Goal: Task Accomplishment & Management: Complete application form

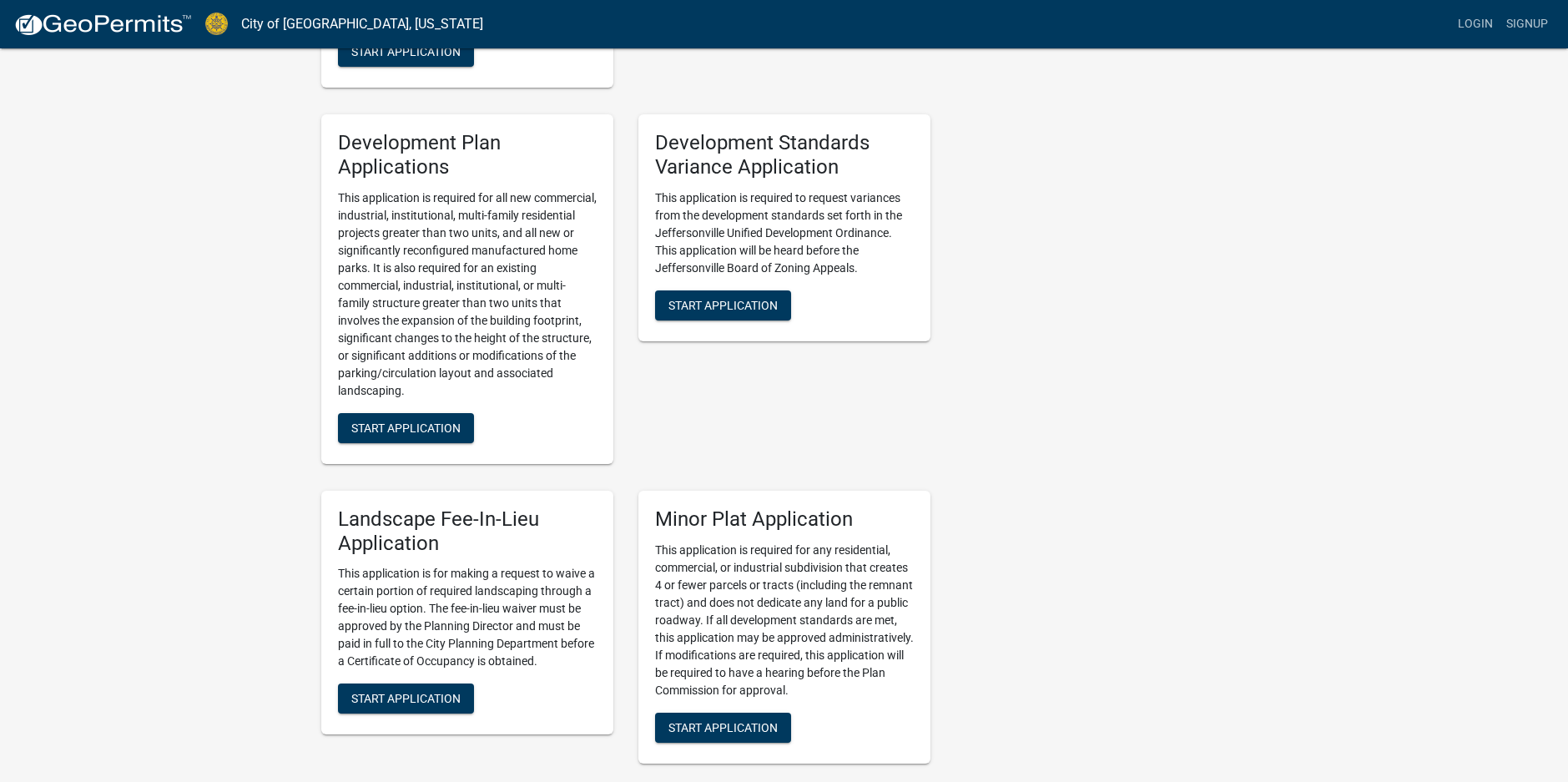
scroll to position [1836, 0]
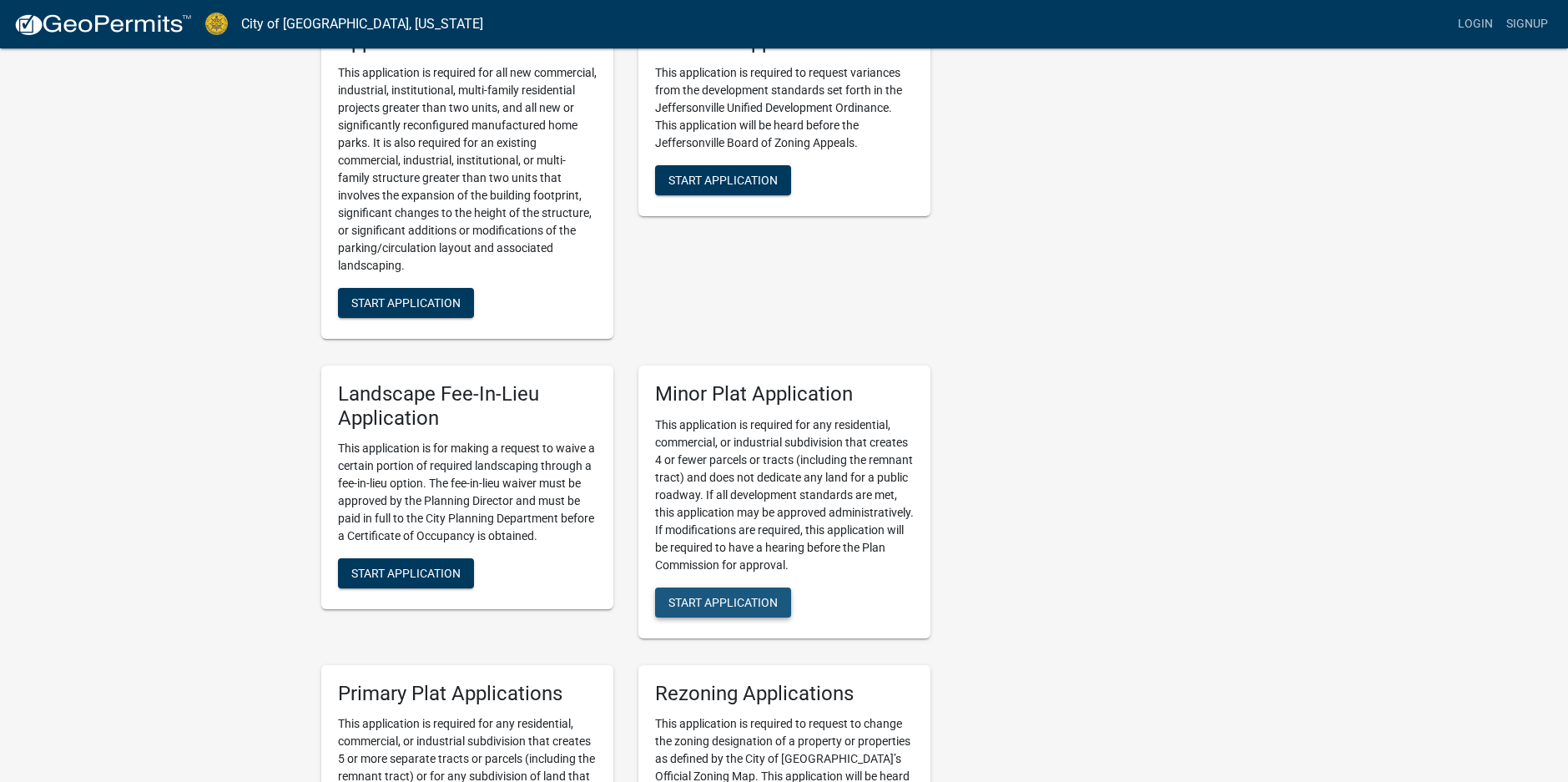
click at [778, 595] on span "Start Application" at bounding box center [723, 601] width 110 height 13
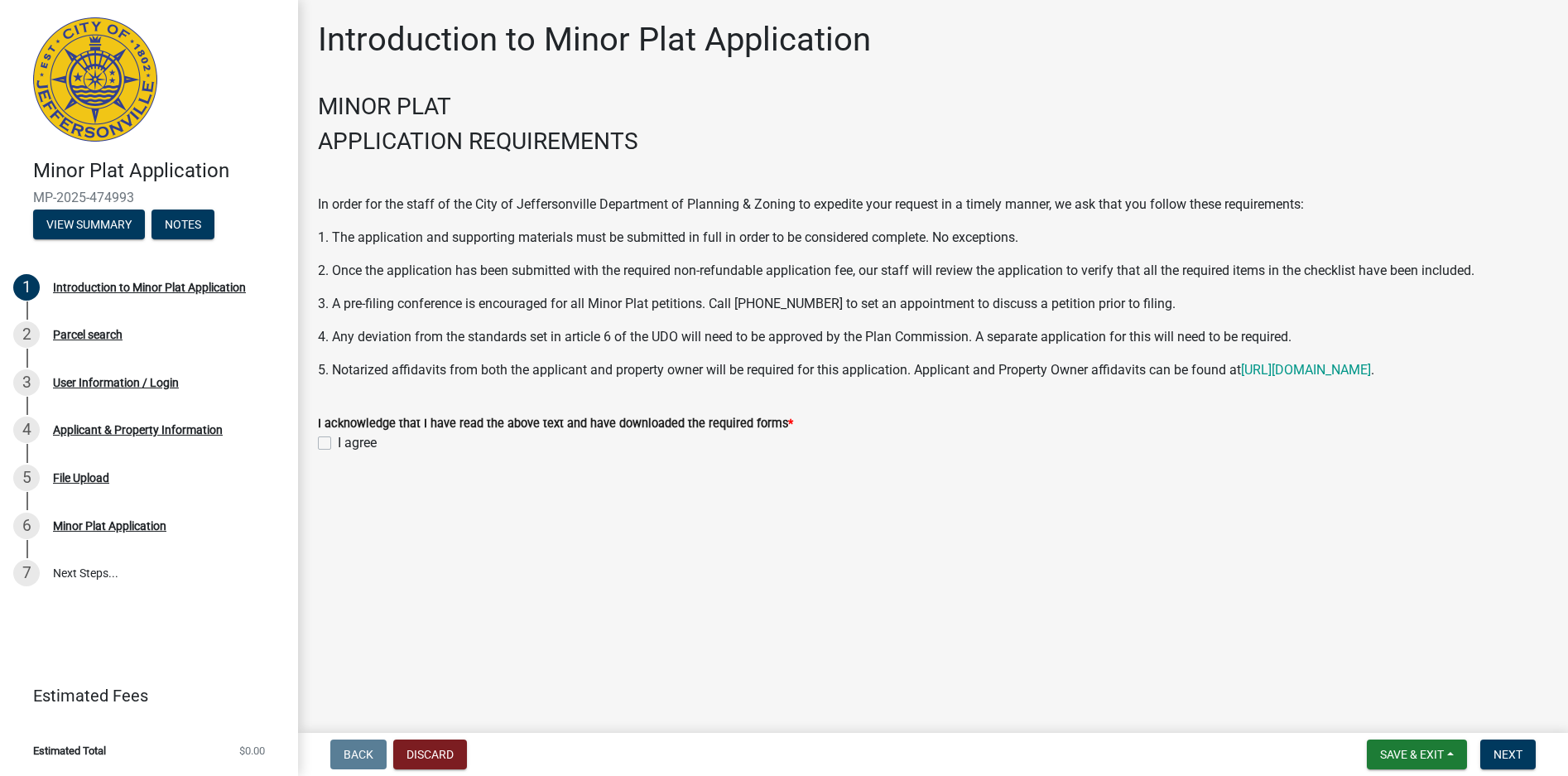
click at [338, 440] on label "I agree" at bounding box center [357, 442] width 38 height 20
click at [338, 440] on input "I agree" at bounding box center [343, 438] width 11 height 11
checkbox input "true"
click at [1519, 752] on span "Next" at bounding box center [1508, 754] width 29 height 13
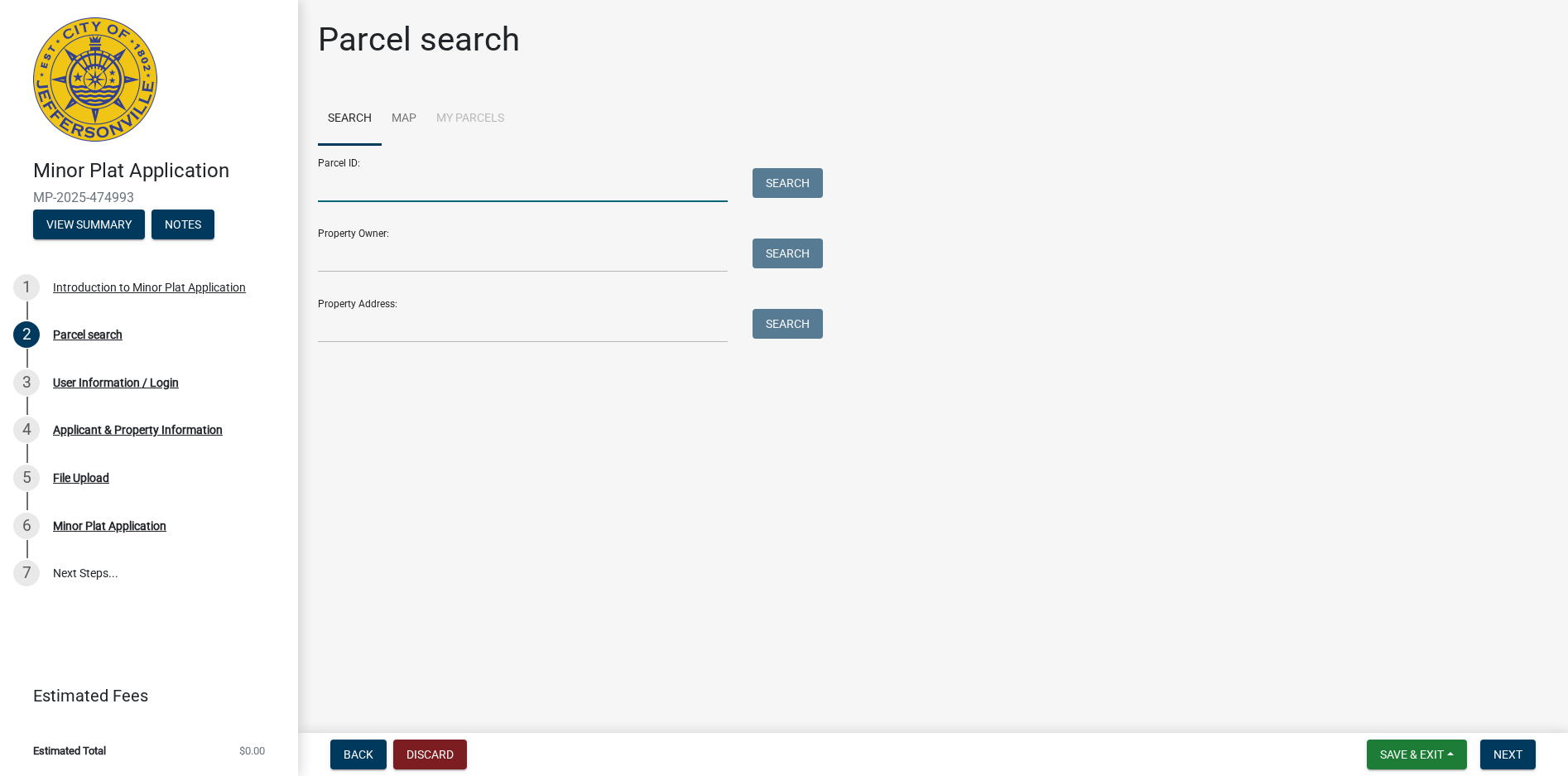
click at [628, 192] on input "Parcel ID:" at bounding box center [523, 185] width 410 height 34
type input "10-19-01-100-369.00-009"
click at [524, 269] on input "Property Owner:" at bounding box center [523, 256] width 410 height 34
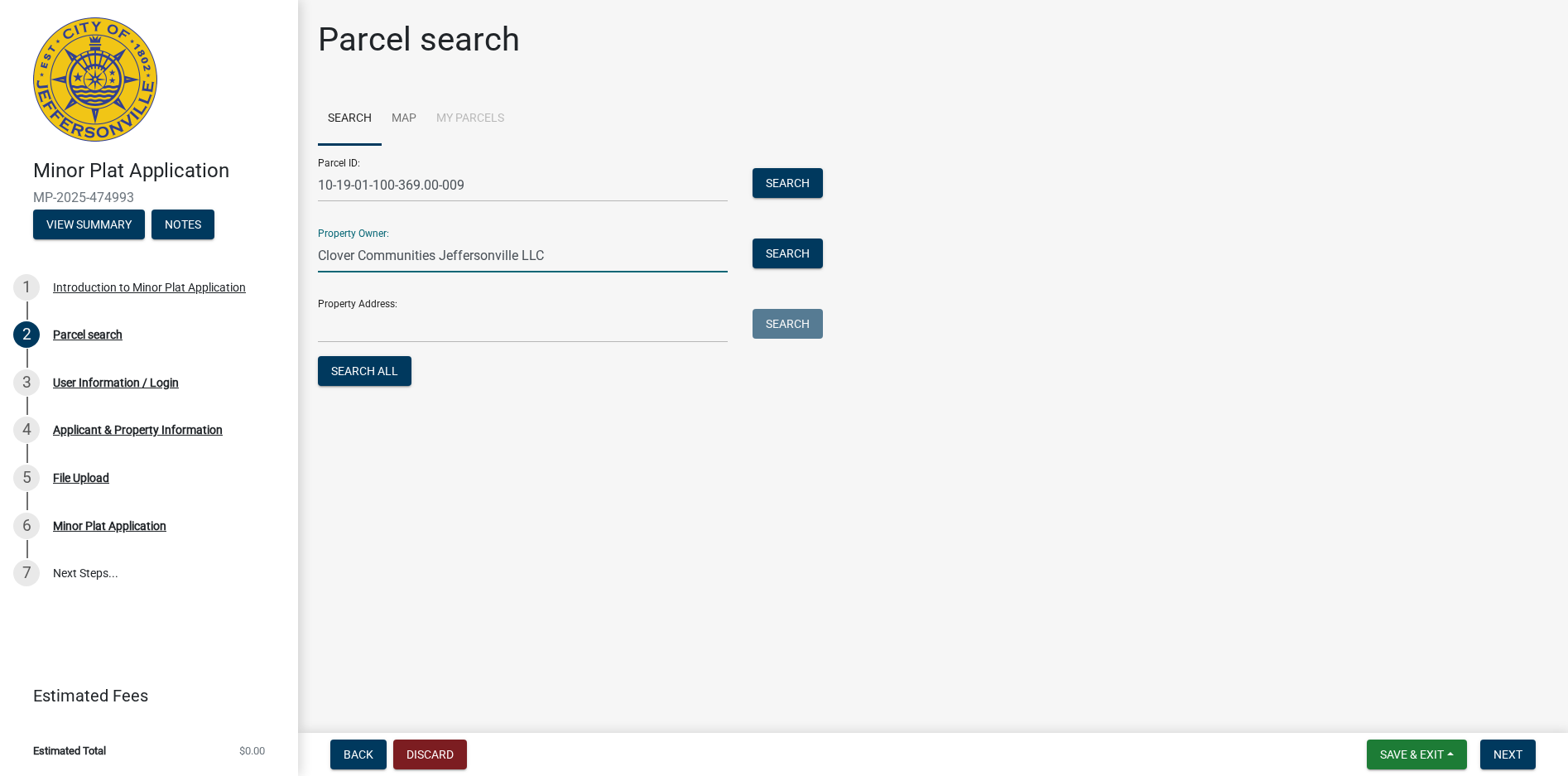
type input "Clover Communities Jeffersonville LLC"
click at [329, 321] on input "Property Address:" at bounding box center [523, 326] width 410 height 34
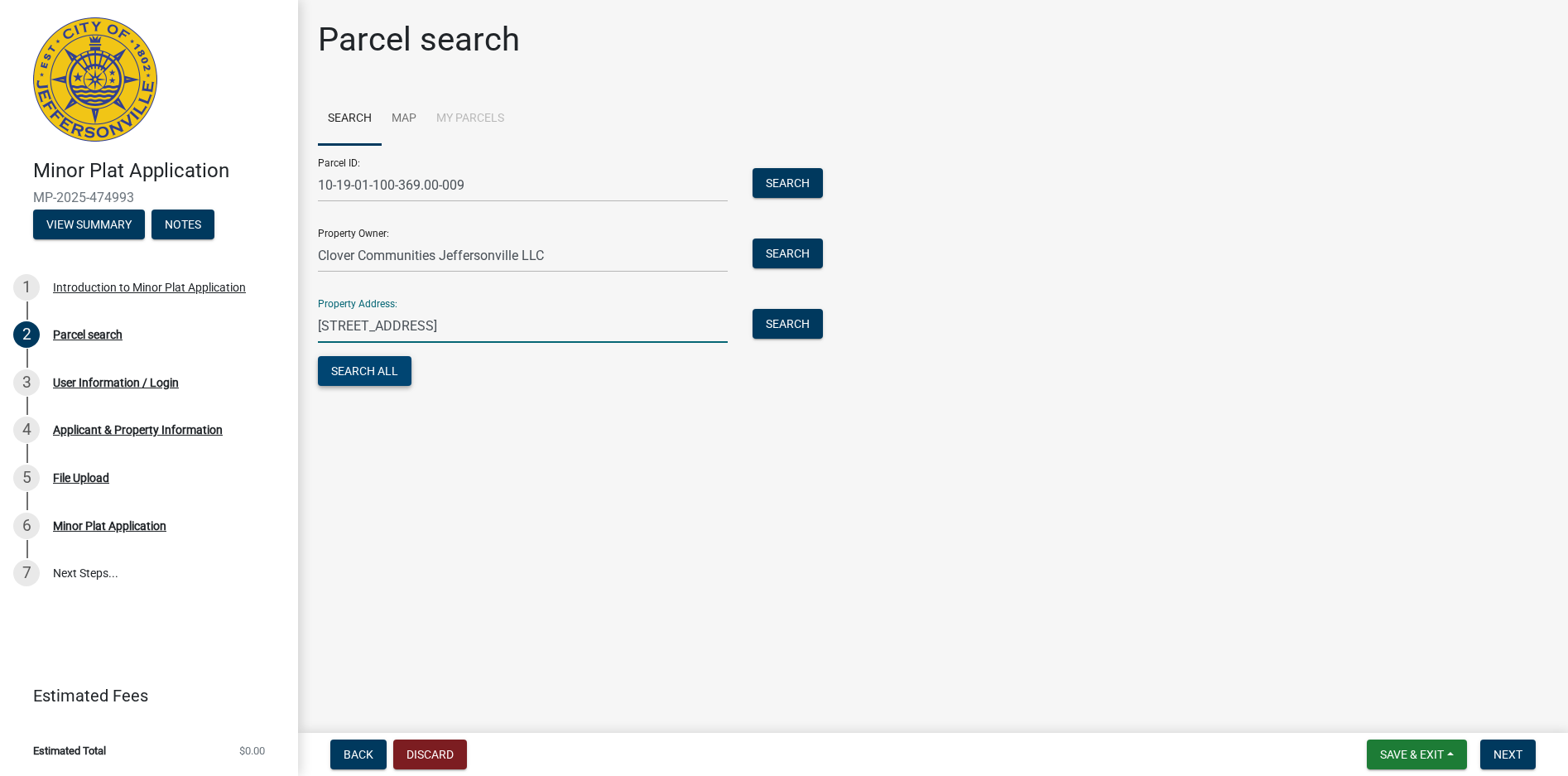
type input "[STREET_ADDRESS]"
click at [348, 367] on button "Search All" at bounding box center [364, 370] width 93 height 30
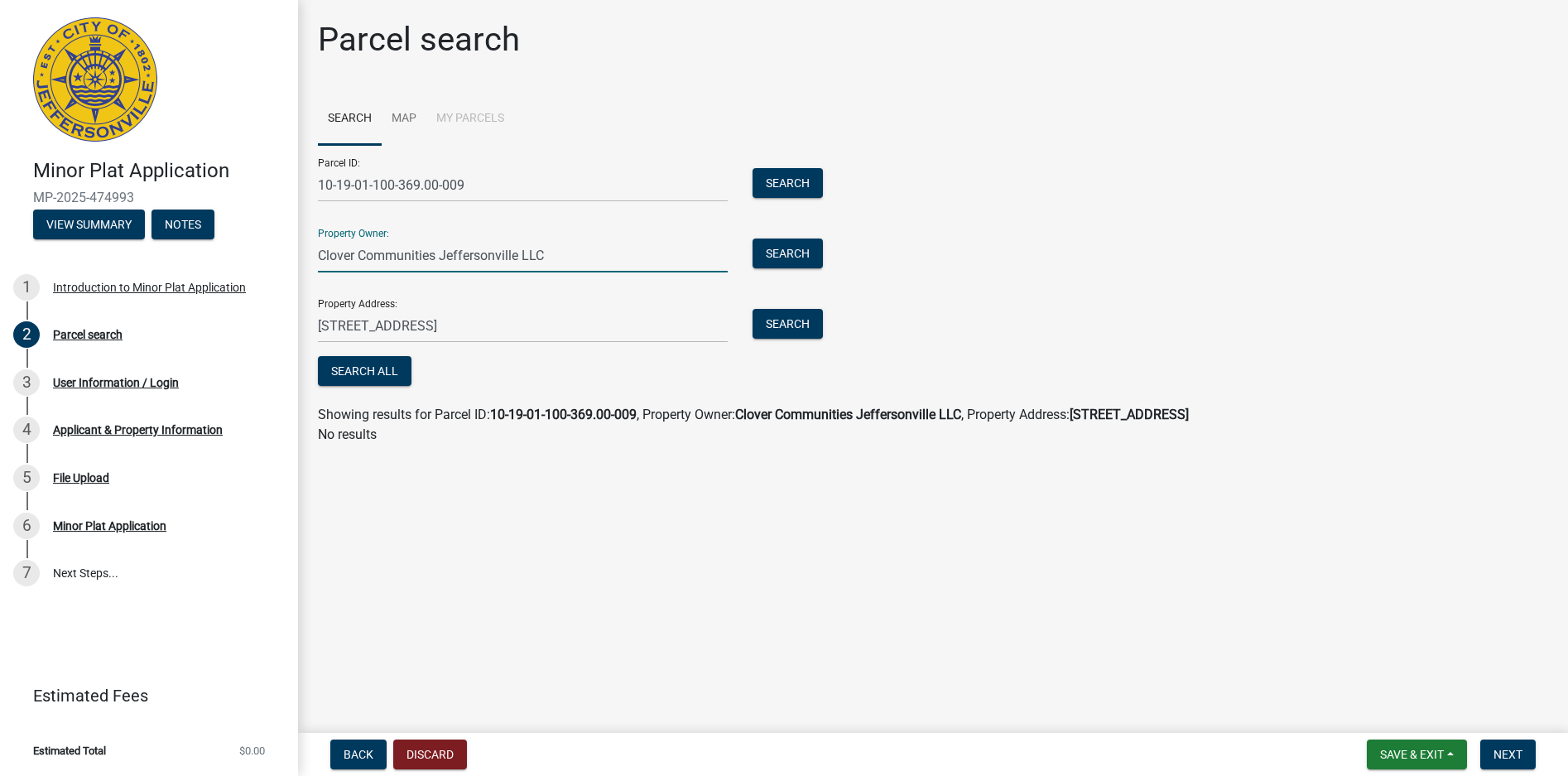
drag, startPoint x: 601, startPoint y: 262, endPoint x: 295, endPoint y: 223, distance: 308.5
click at [295, 223] on div "Minor Plat Application MP-2025-474993 View Summary Notes 1 Introduction to Mino…" at bounding box center [784, 388] width 1568 height 776
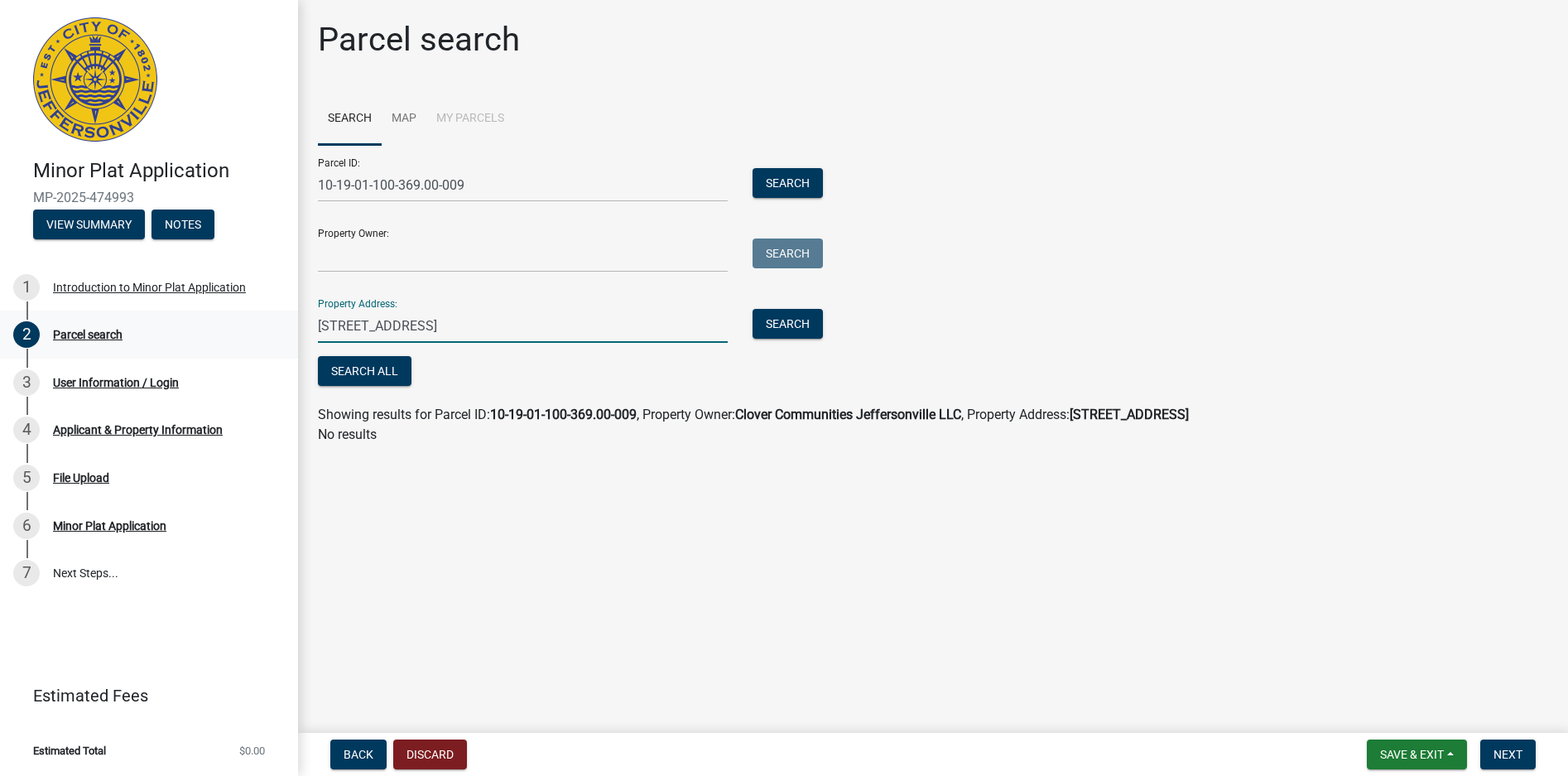
drag, startPoint x: 442, startPoint y: 325, endPoint x: 282, endPoint y: 318, distance: 160.2
click at [282, 318] on div "Minor Plat Application MP-2025-474993 View Summary Notes 1 Introduction to Mino…" at bounding box center [784, 388] width 1568 height 776
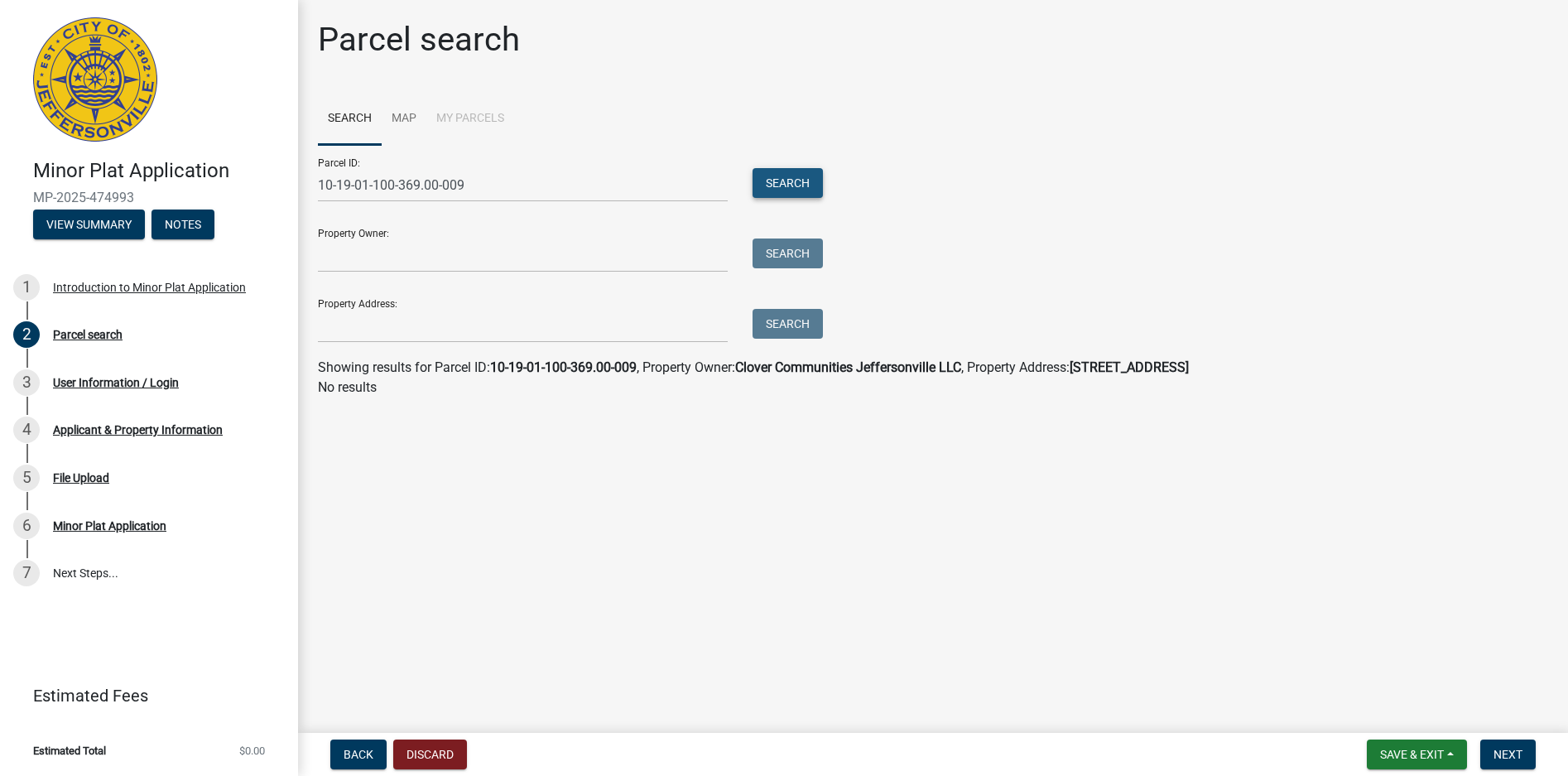
click at [775, 180] on button "Search" at bounding box center [788, 182] width 70 height 30
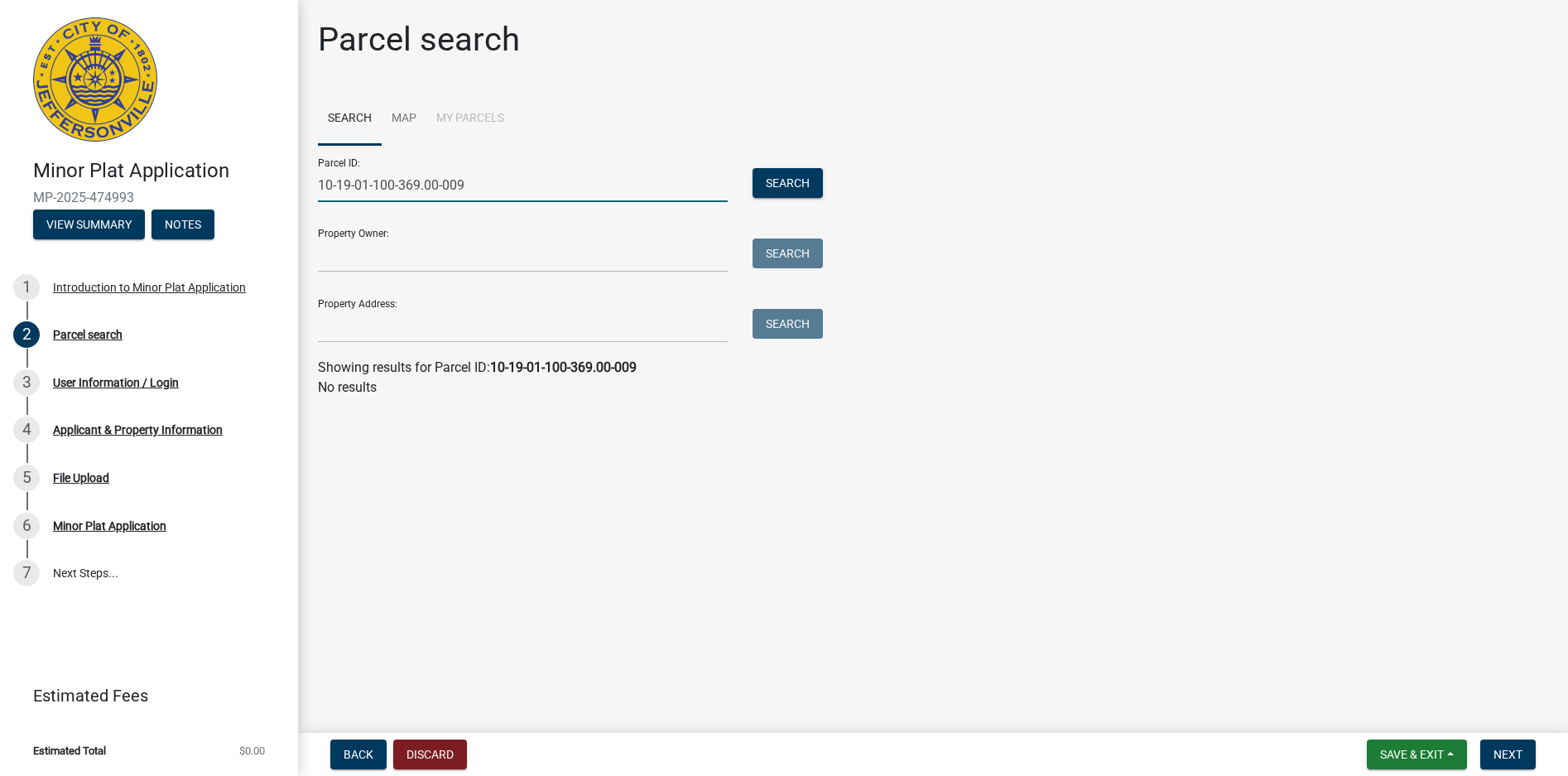
click at [345, 183] on input "10-19-01-100-369.00-009" at bounding box center [523, 185] width 410 height 34
type input "101901100369.00009"
click at [777, 180] on button "Search" at bounding box center [788, 182] width 70 height 30
drag, startPoint x: 518, startPoint y: 181, endPoint x: 282, endPoint y: 159, distance: 237.0
click at [283, 159] on div "Minor Plat Application MP-2025-474993 View Summary Notes 1 Introduction to Mino…" at bounding box center [784, 388] width 1568 height 776
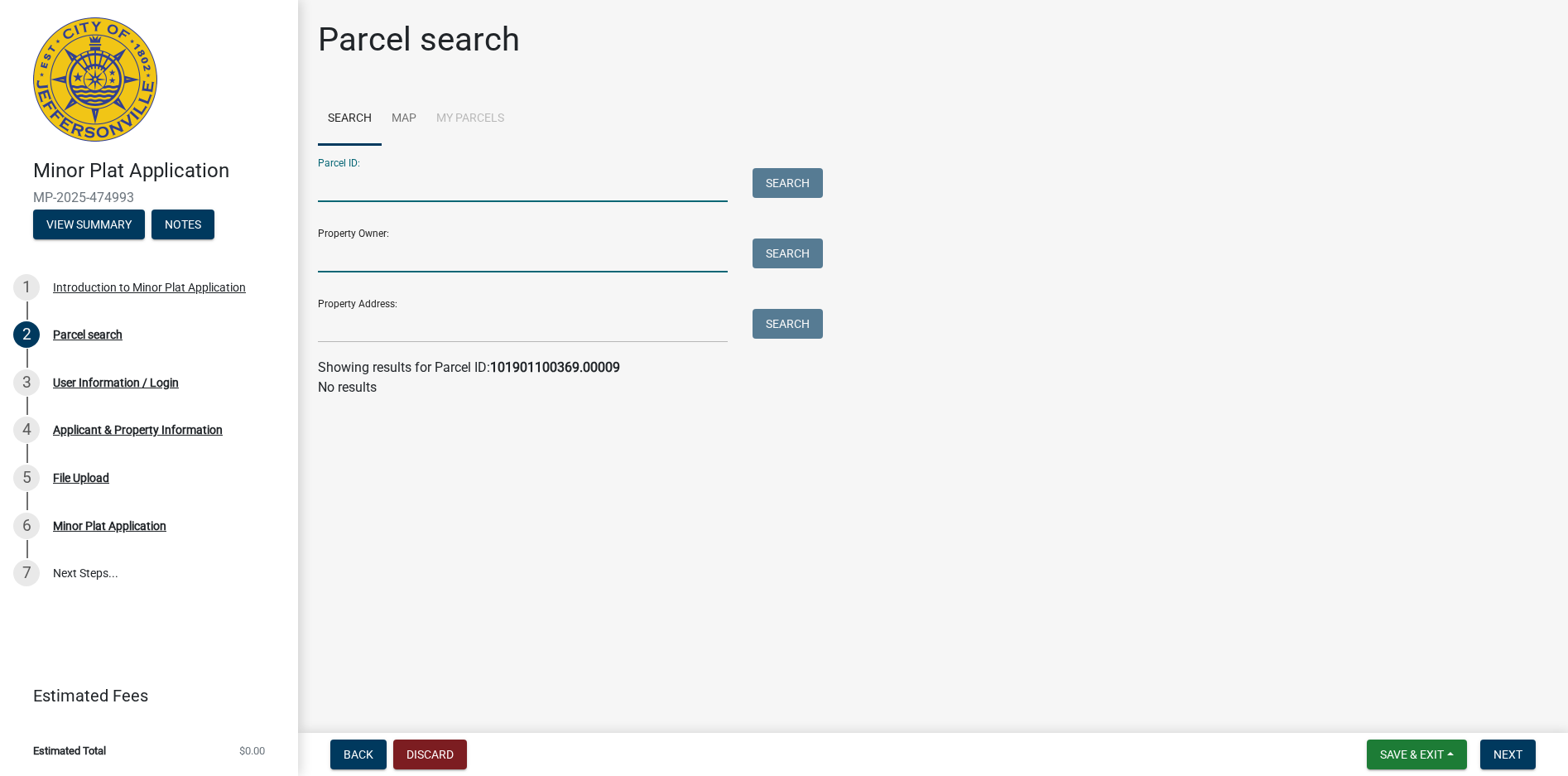
click at [340, 254] on input "Property Owner:" at bounding box center [523, 256] width 410 height 34
type input "Clover Communities Jeffersonville LLC"
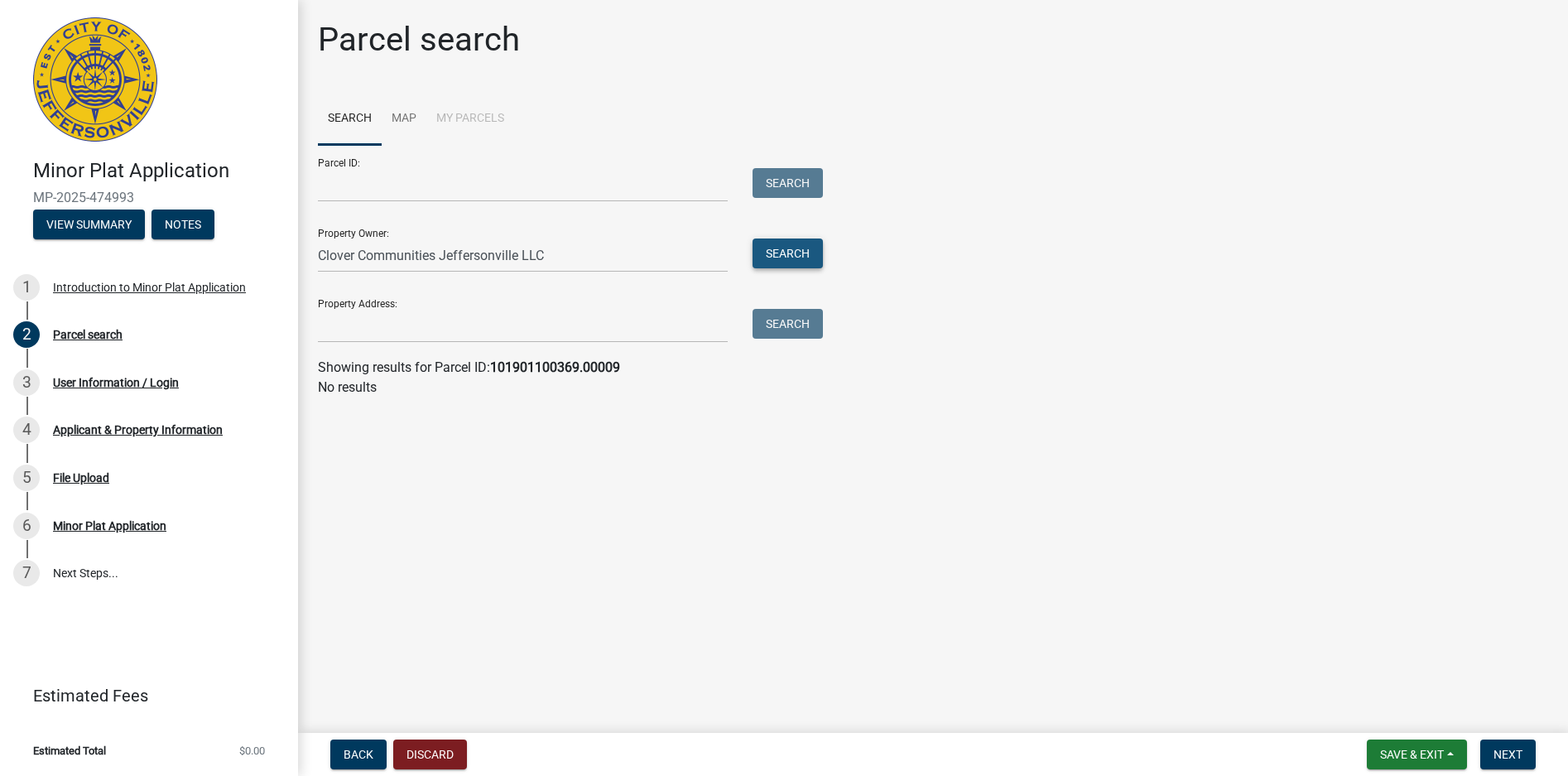
click at [801, 248] on button "Search" at bounding box center [788, 253] width 70 height 30
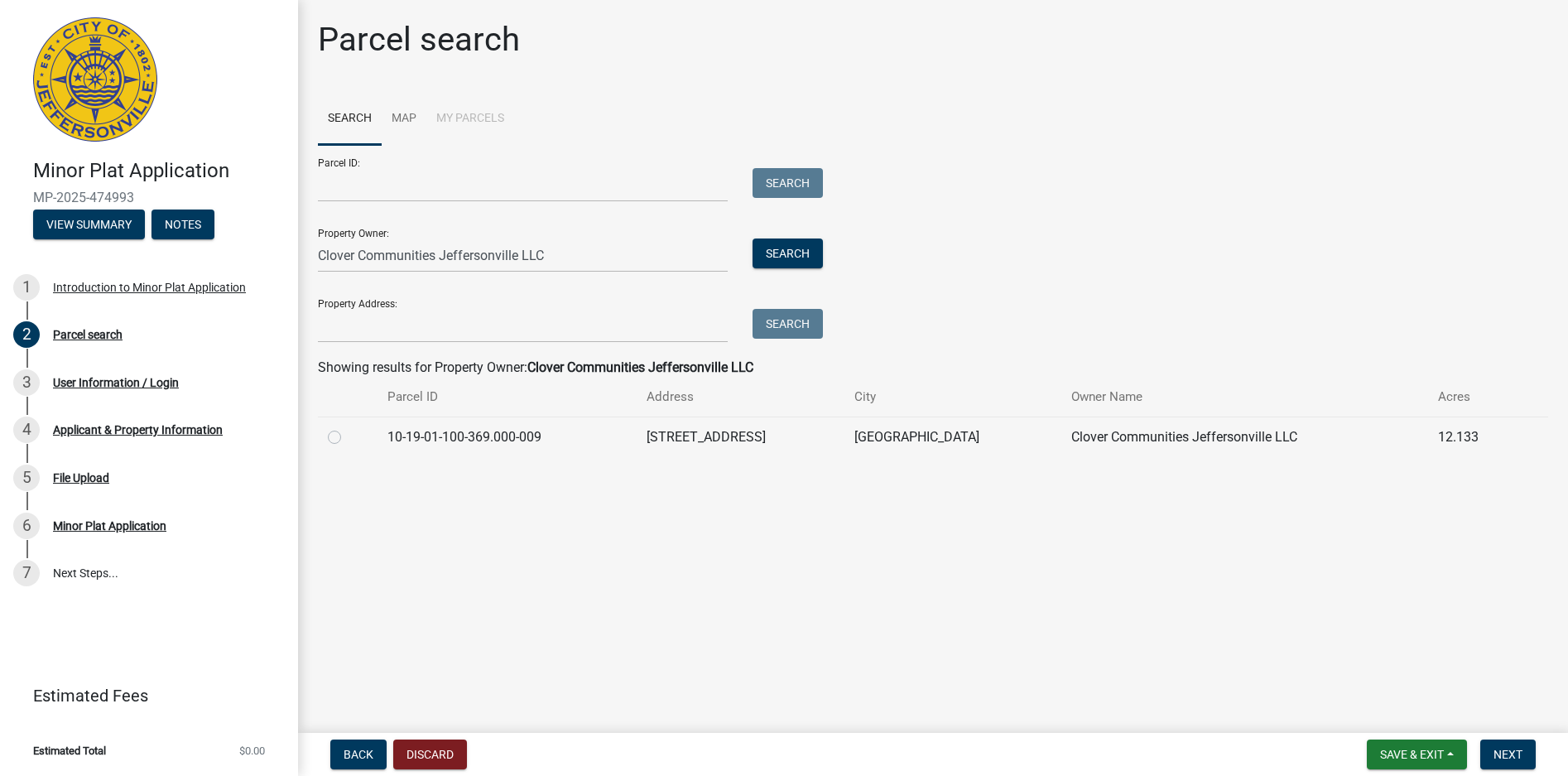
click at [347, 427] on label at bounding box center [347, 427] width 0 height 0
click at [347, 438] on input "radio" at bounding box center [352, 432] width 11 height 11
radio input "true"
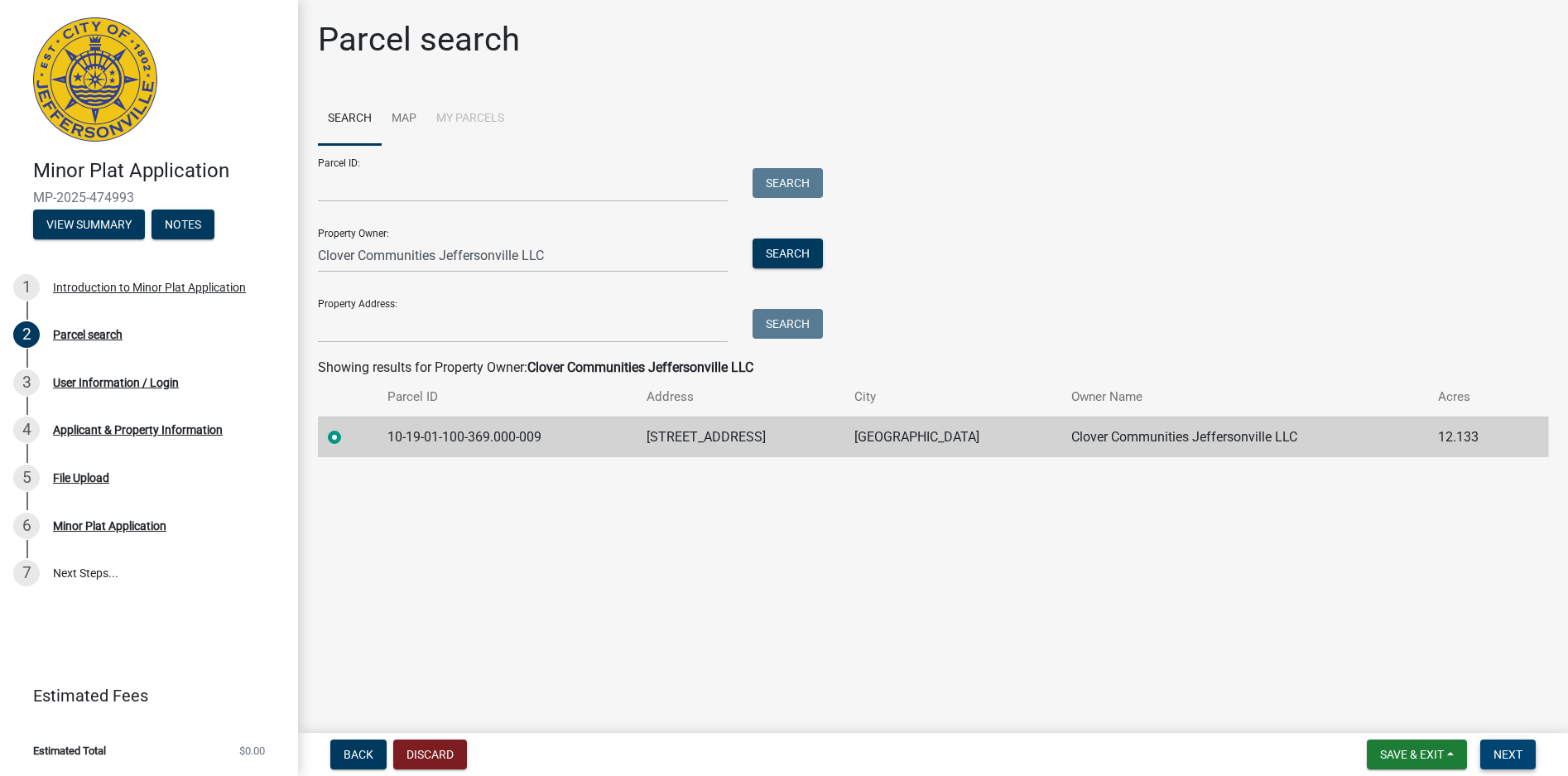
click at [1512, 749] on span "Next" at bounding box center [1508, 754] width 29 height 13
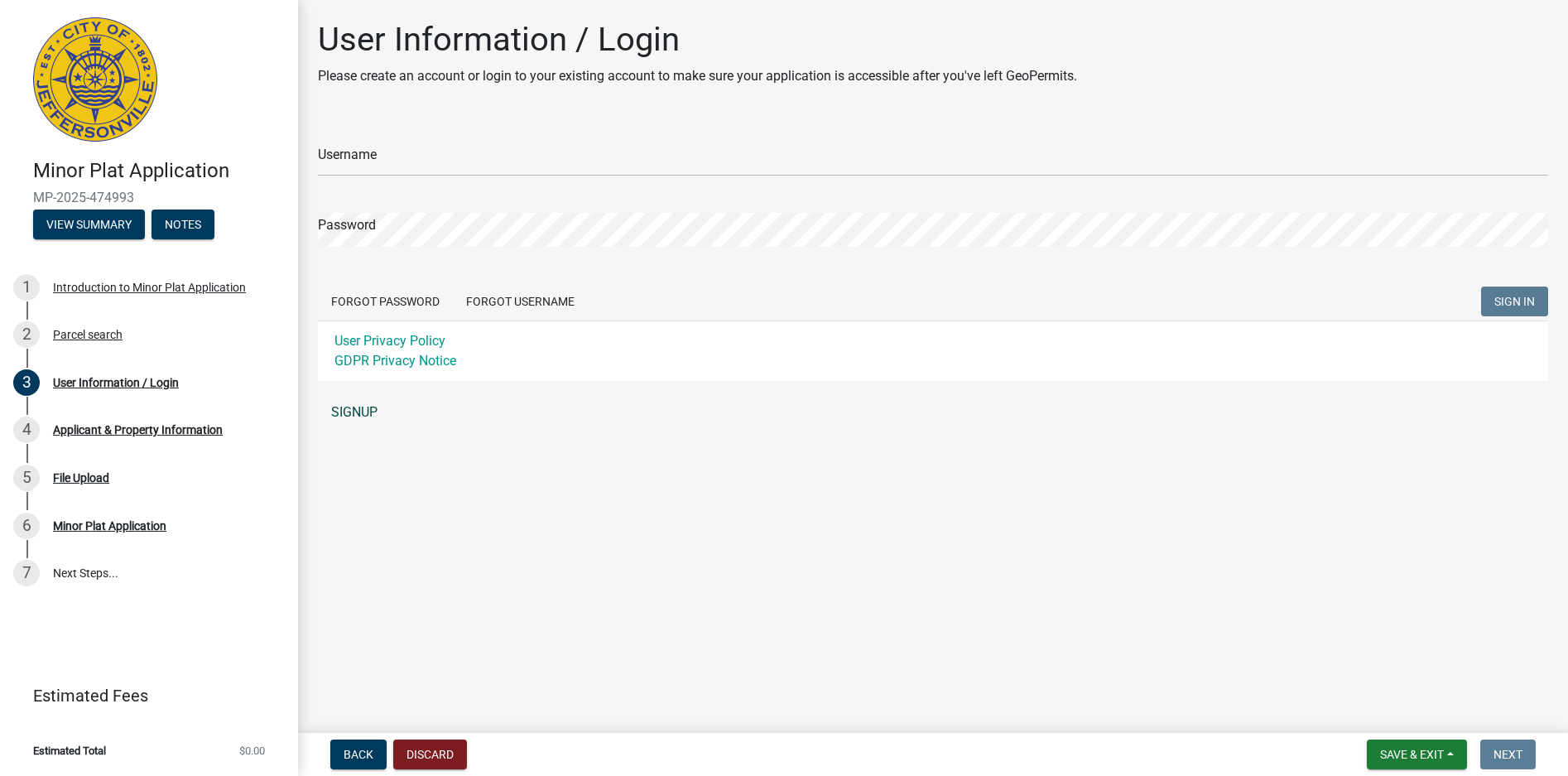
click at [364, 414] on link "SIGNUP" at bounding box center [933, 412] width 1230 height 33
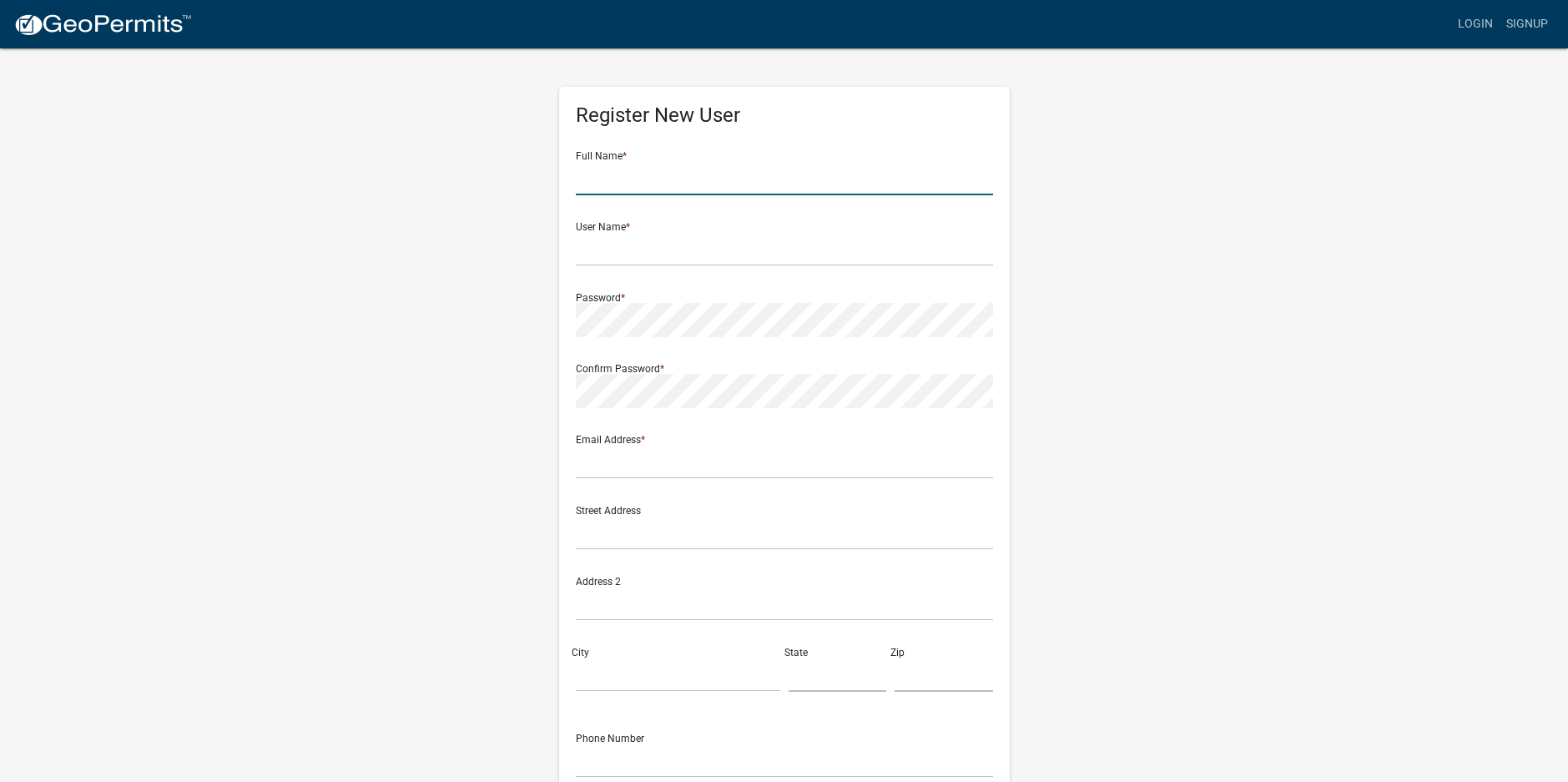
click at [706, 175] on input "text" at bounding box center [785, 178] width 417 height 34
type input "[PERSON_NAME]"
type input "CloverDev"
click at [656, 463] on input "text" at bounding box center [785, 462] width 417 height 34
